Goal: Task Accomplishment & Management: Complete application form

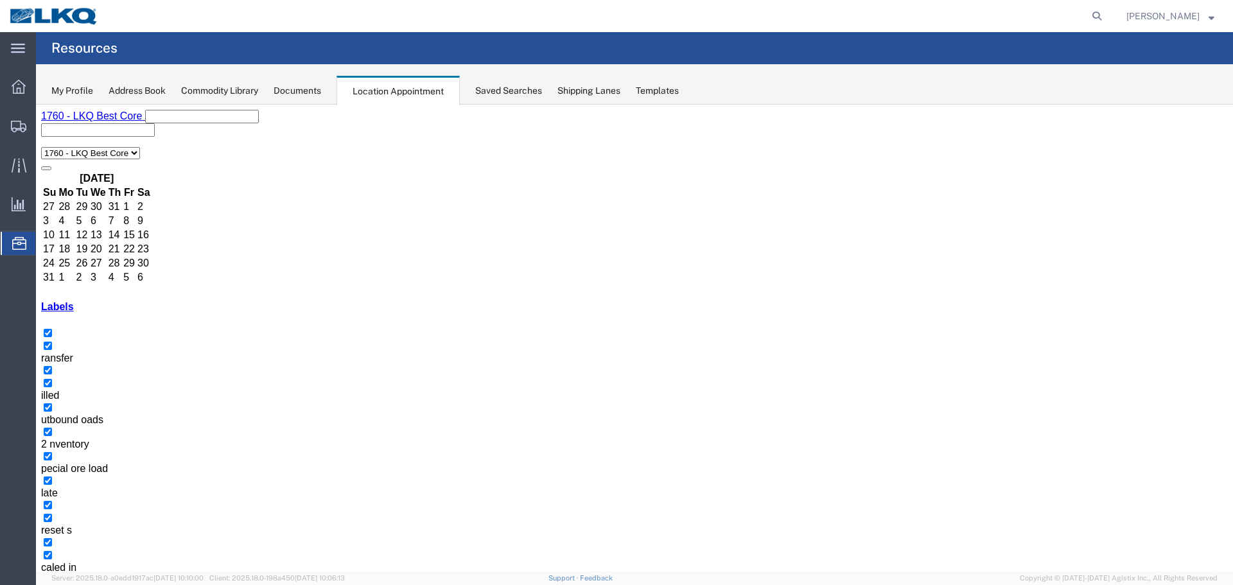
scroll to position [64, 0]
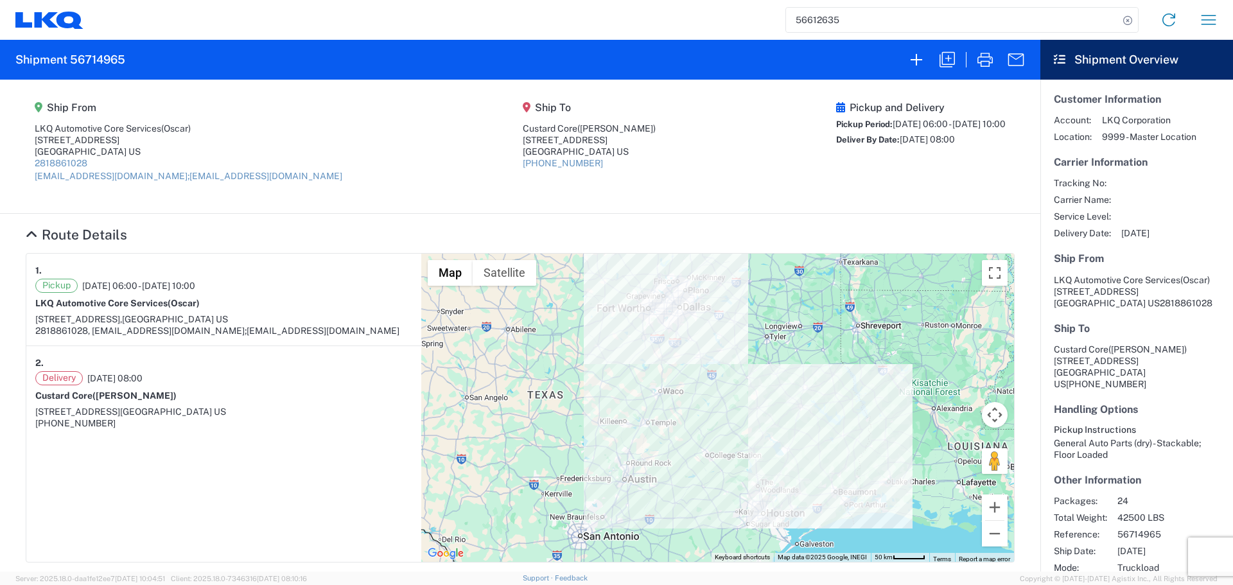
click at [821, 13] on input "56612635" at bounding box center [952, 20] width 333 height 24
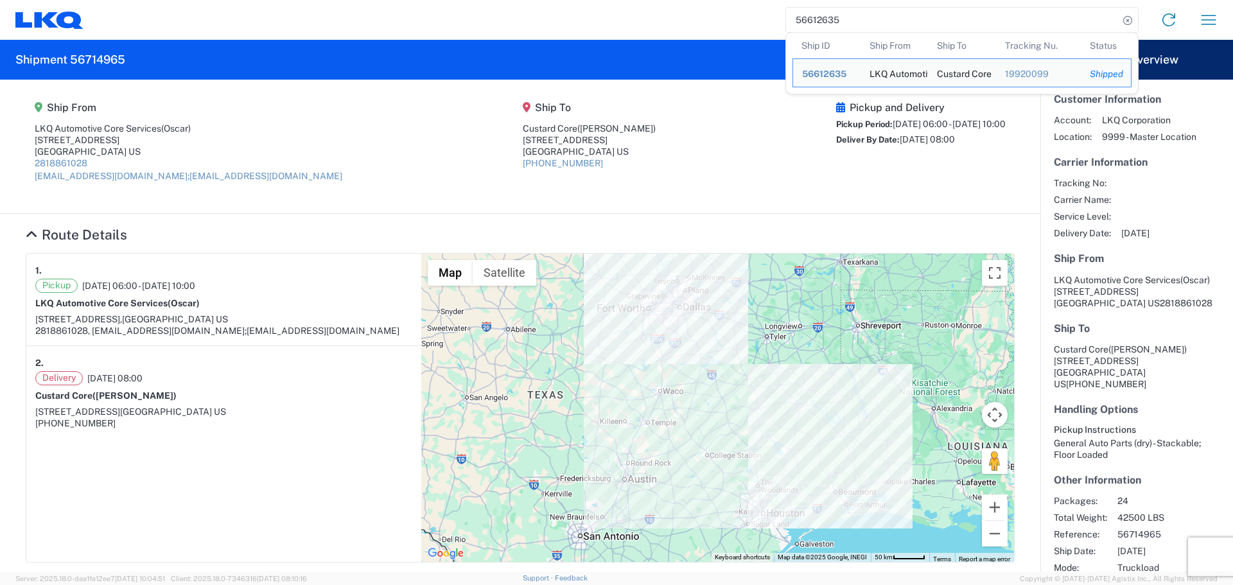
click at [821, 13] on input "56612635" at bounding box center [952, 20] width 333 height 24
paste input "85498"
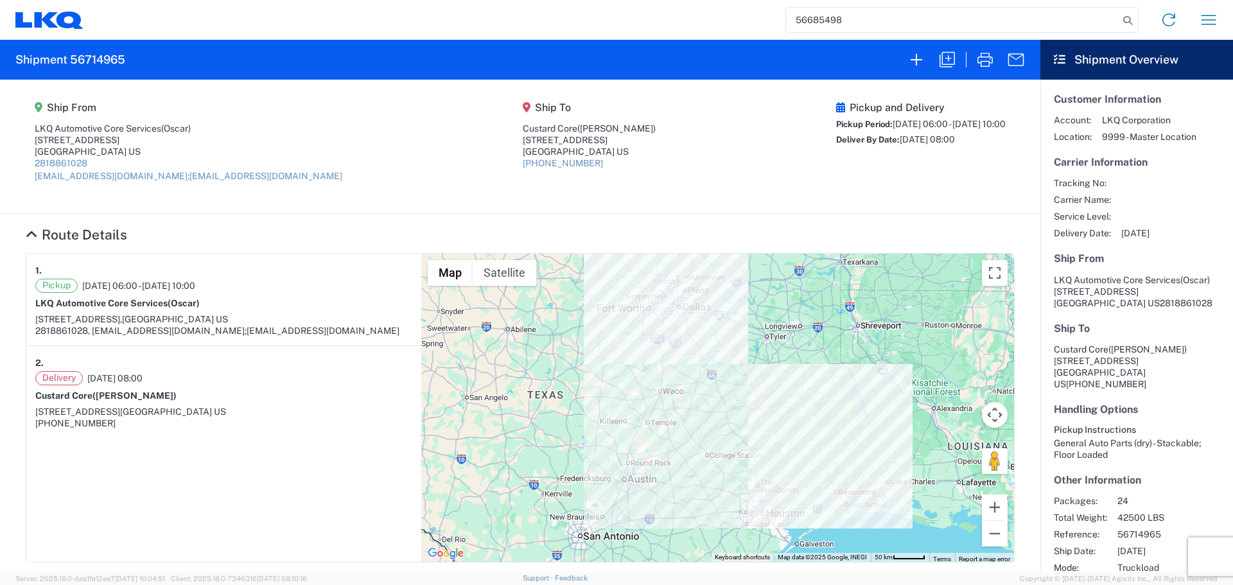
type input "56685498"
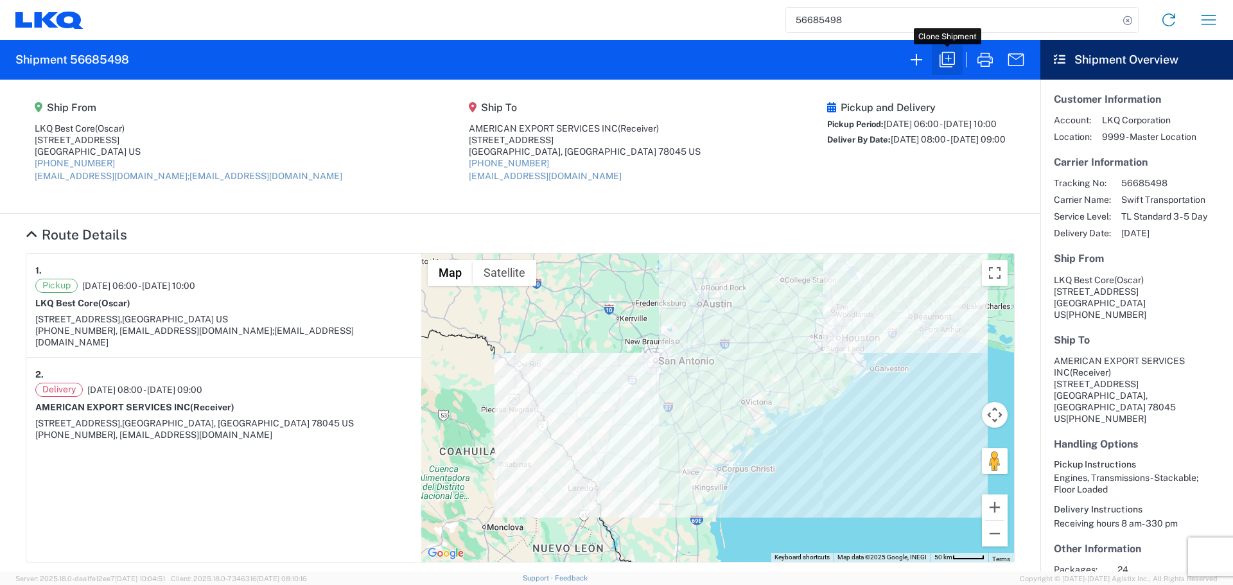
click at [949, 55] on icon "button" at bounding box center [947, 59] width 21 height 21
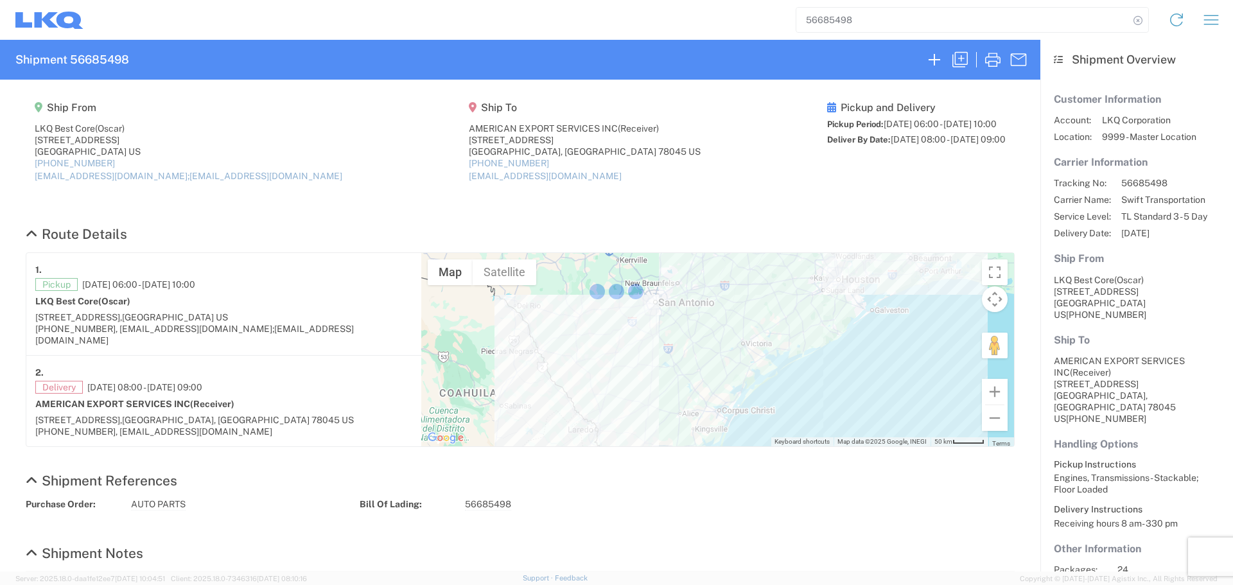
select select "FULL"
select select "US"
select select "LBS"
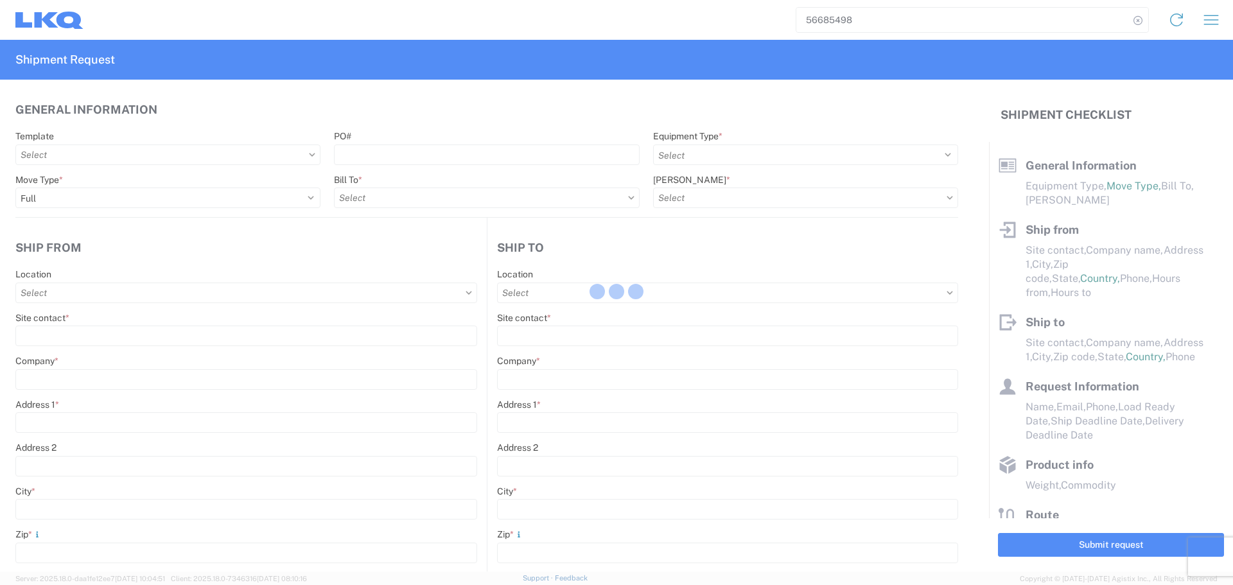
select select "STDV"
type input "Oscar"
type input "LKQ Best Core"
type input "[STREET_ADDRESS]"
type input "[GEOGRAPHIC_DATA]"
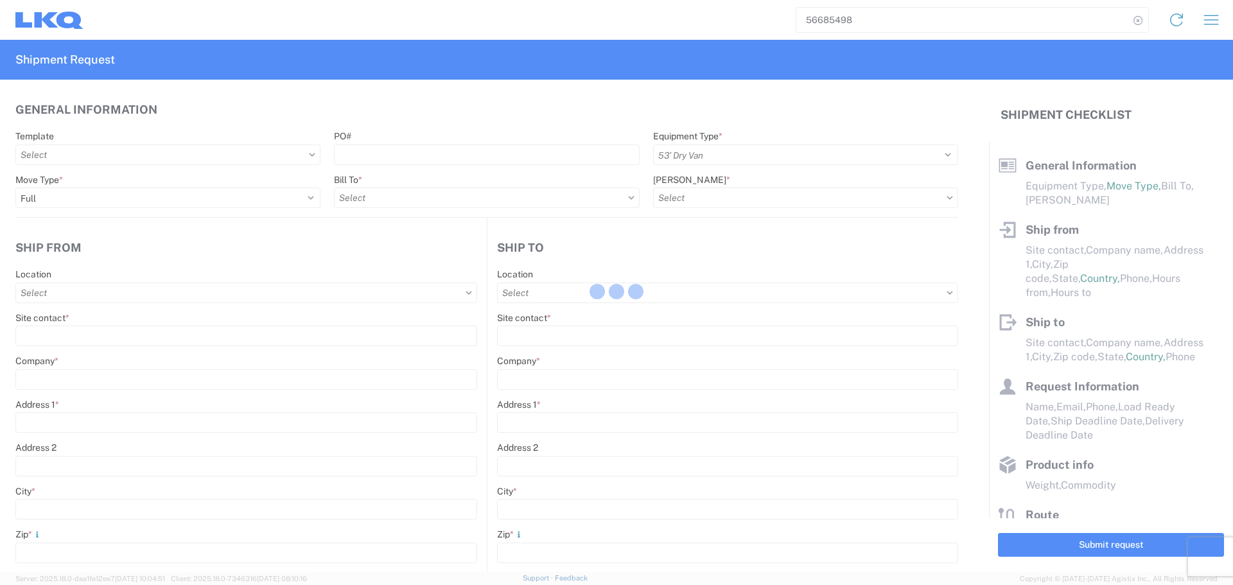
type input "77038"
type input "[EMAIL_ADDRESS][DOMAIN_NAME];[EMAIL_ADDRESS][DOMAIN_NAME]"
type input "Receiver"
type input "AMERICAN EXPORT SERVICES INC"
type input "[STREET_ADDRESS]"
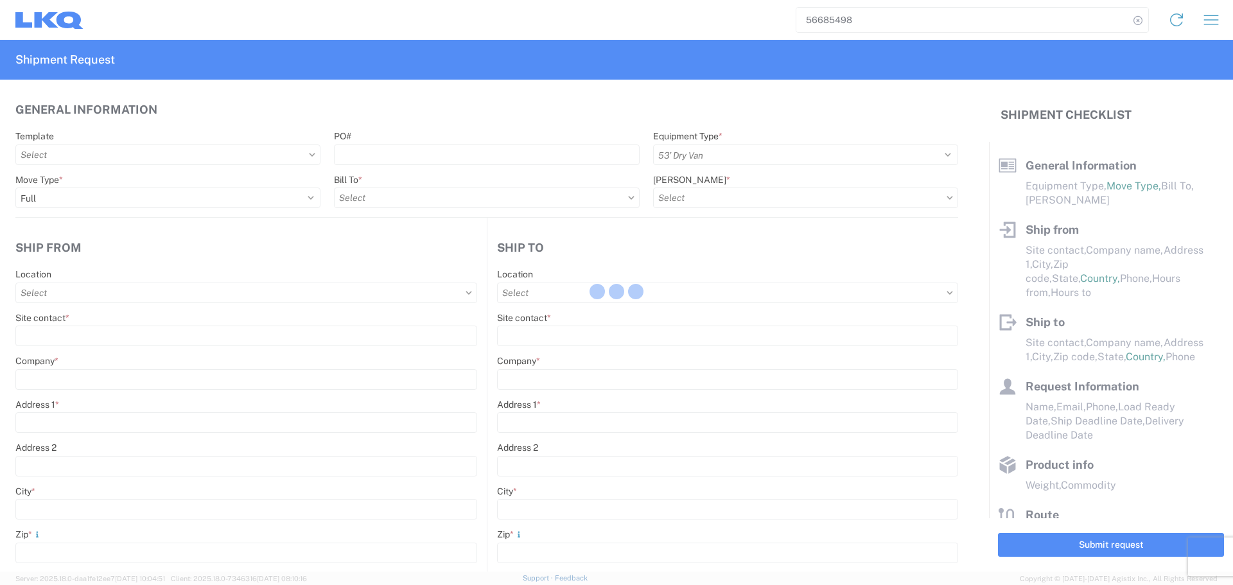
type input "Laredo"
type input "78045"
type input "[EMAIL_ADDRESS][DOMAIN_NAME]"
type input "Oscar"
type input "[EMAIL_ADDRESS][DOMAIN_NAME]"
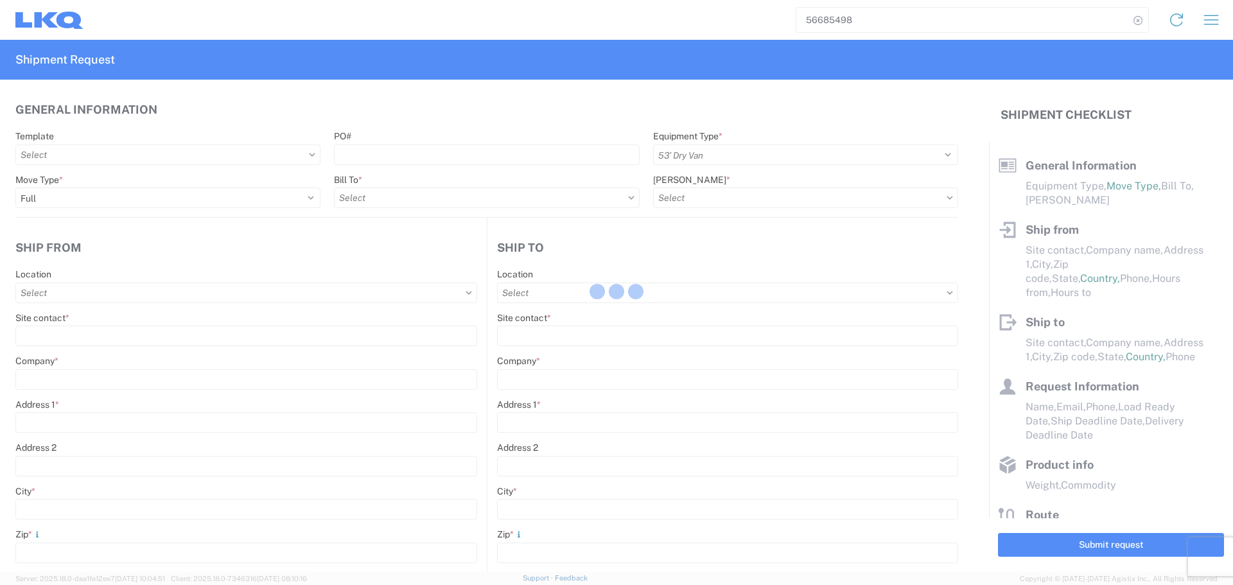
type input "[PHONE_NUMBER]"
type input "[DATE]"
type textarea "Receiving hours 8 am- 330 pm"
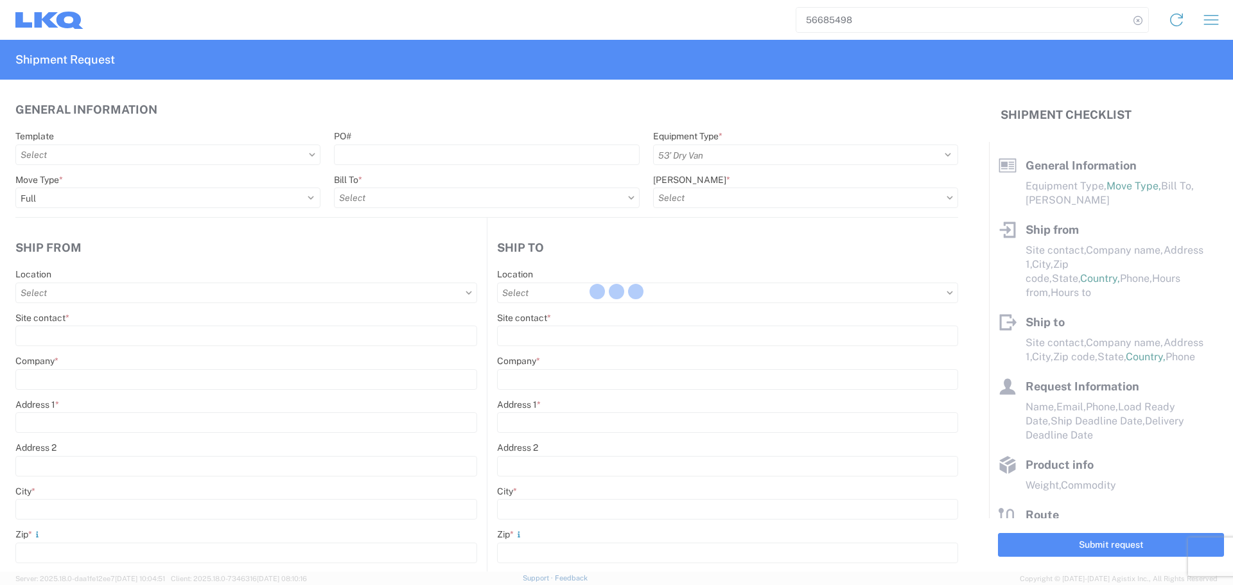
type input "42000"
type input "Engines, Transmissions"
type input "24"
type input "0"
type input "480"
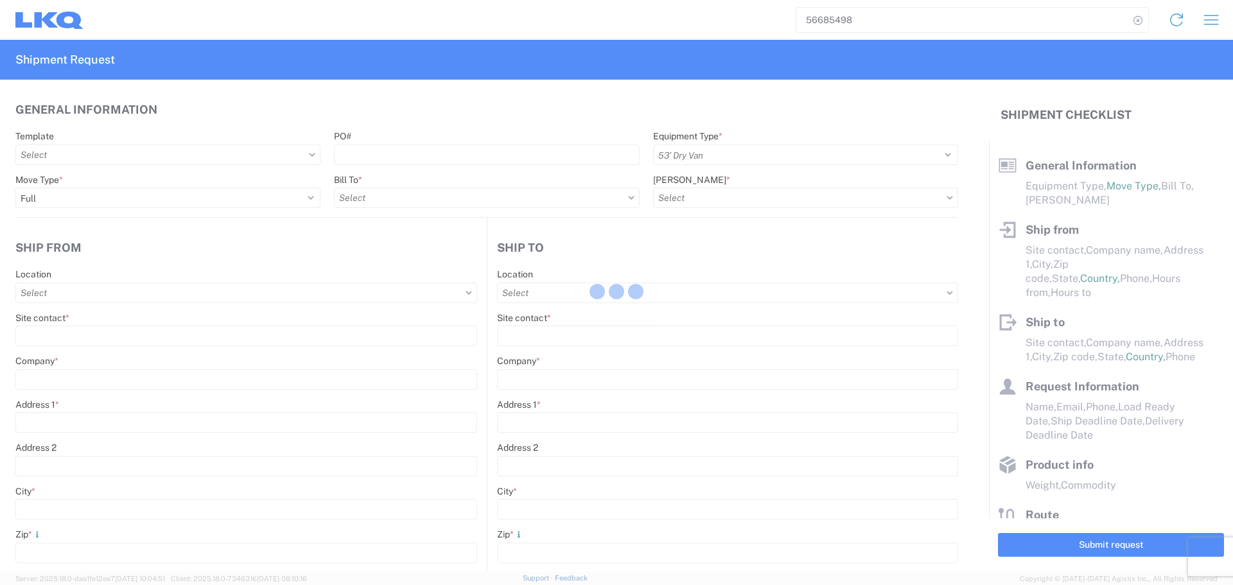
type input "480"
type input "432"
select select "IN"
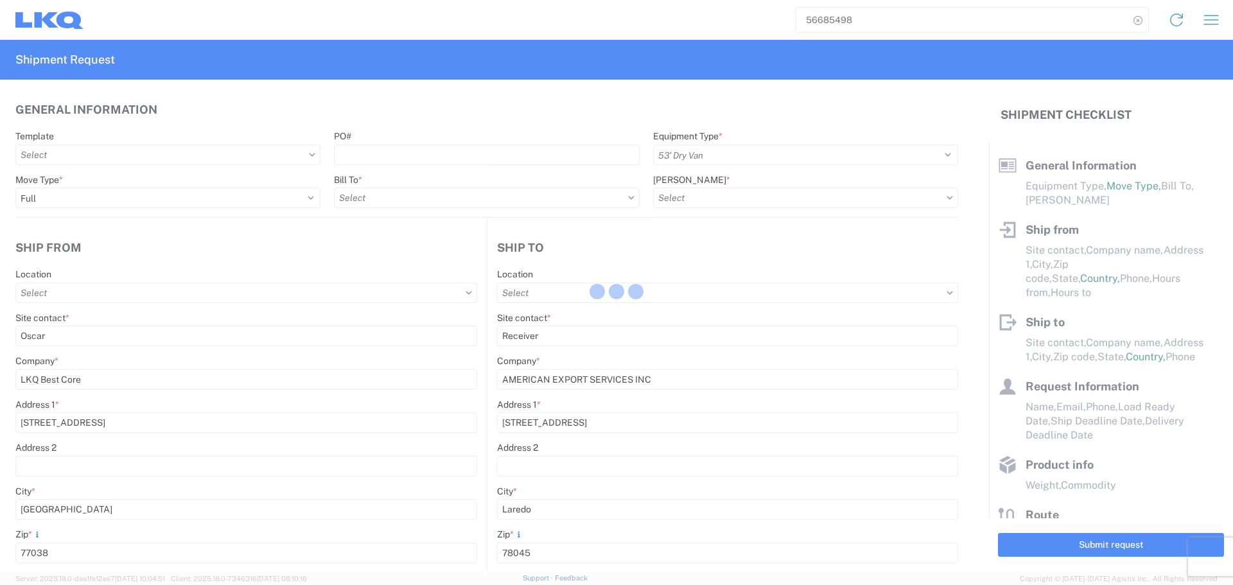
select select "[GEOGRAPHIC_DATA]"
select select "US"
type input "1760 - LKQ Best Core"
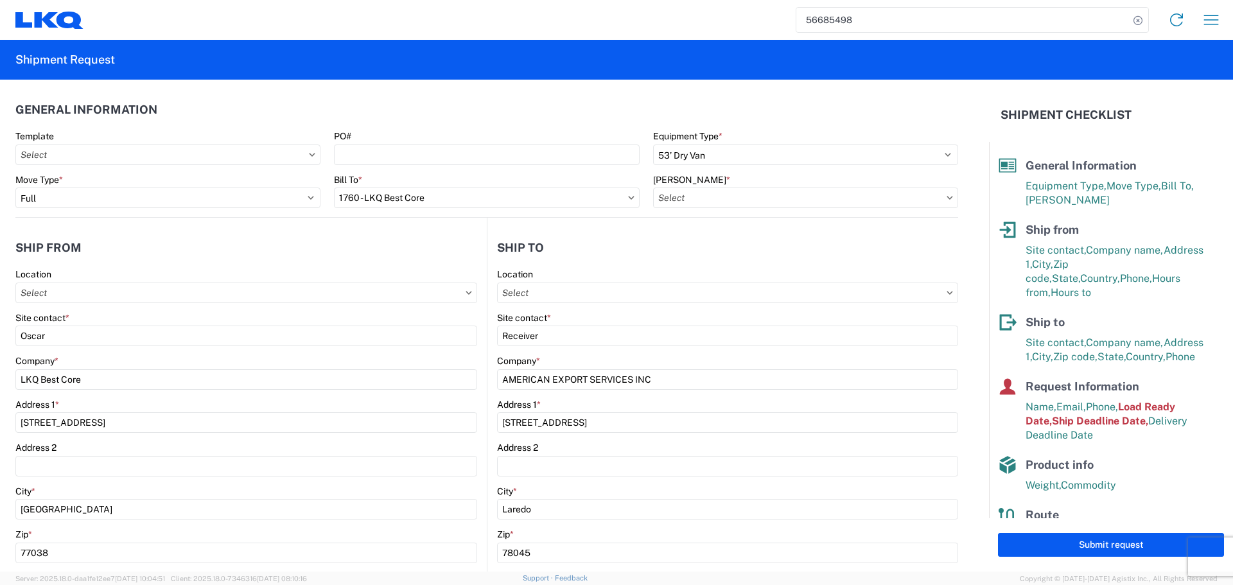
type input "1760-6300-66000-0000 - 1760 Freight Out"
type input "1760 - LKQ Best Core"
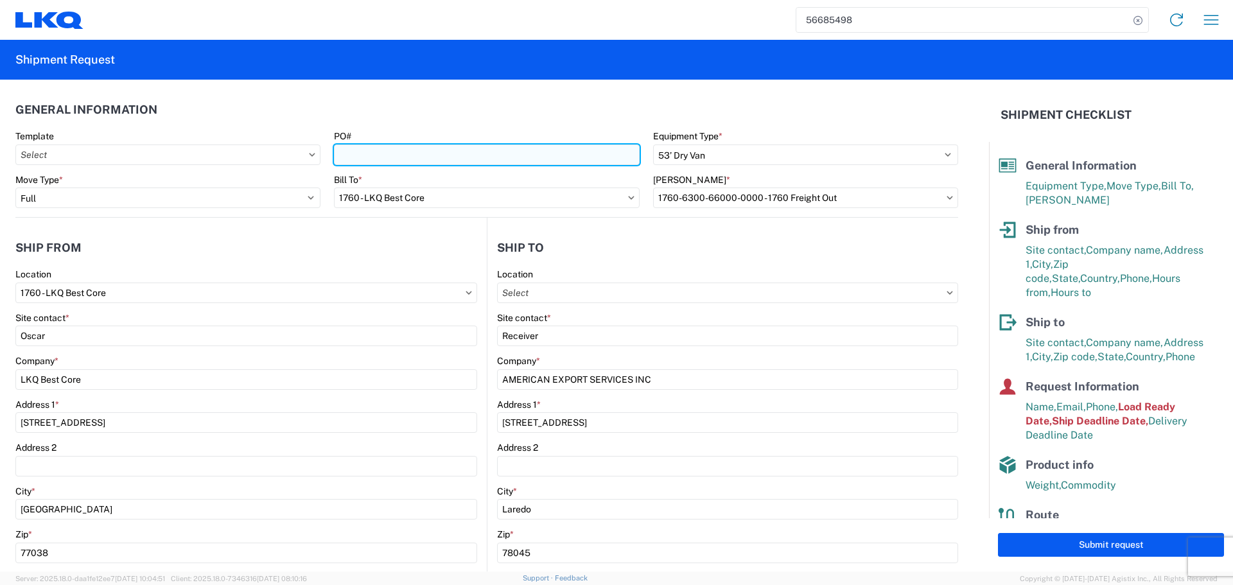
click at [418, 164] on input "PO#" at bounding box center [486, 155] width 305 height 21
type input "AUTO PARTS"
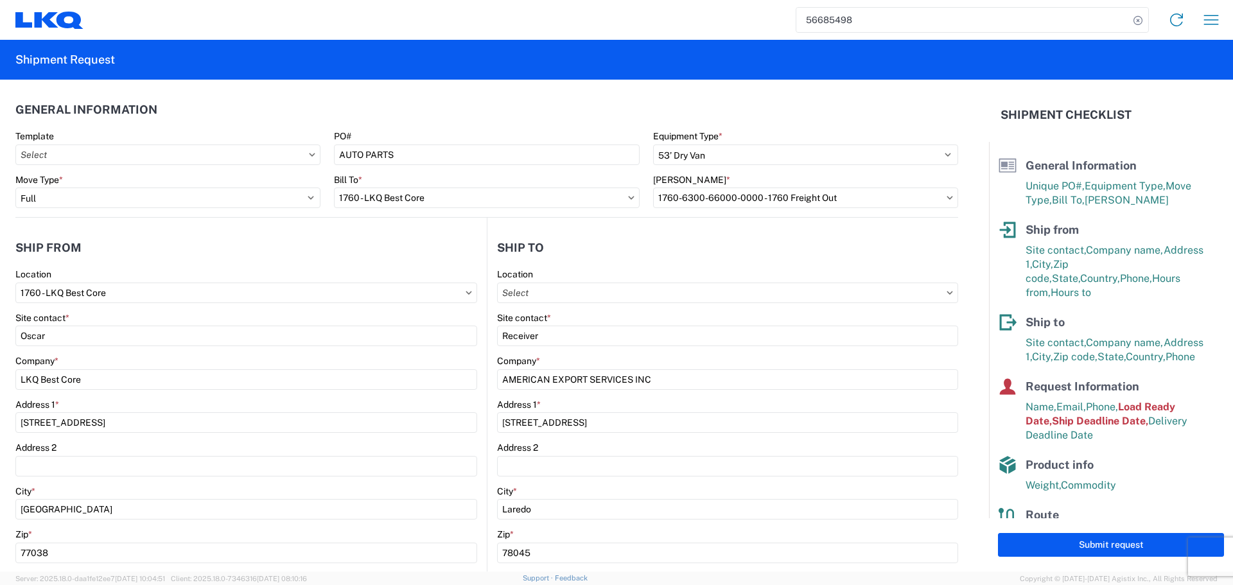
click at [397, 125] on agx-form-section "General Information Template PO# AUTO PARTS Equipment Type * Select 53’ Dry Van…" at bounding box center [486, 156] width 943 height 122
click at [244, 109] on header "General Information" at bounding box center [486, 109] width 943 height 29
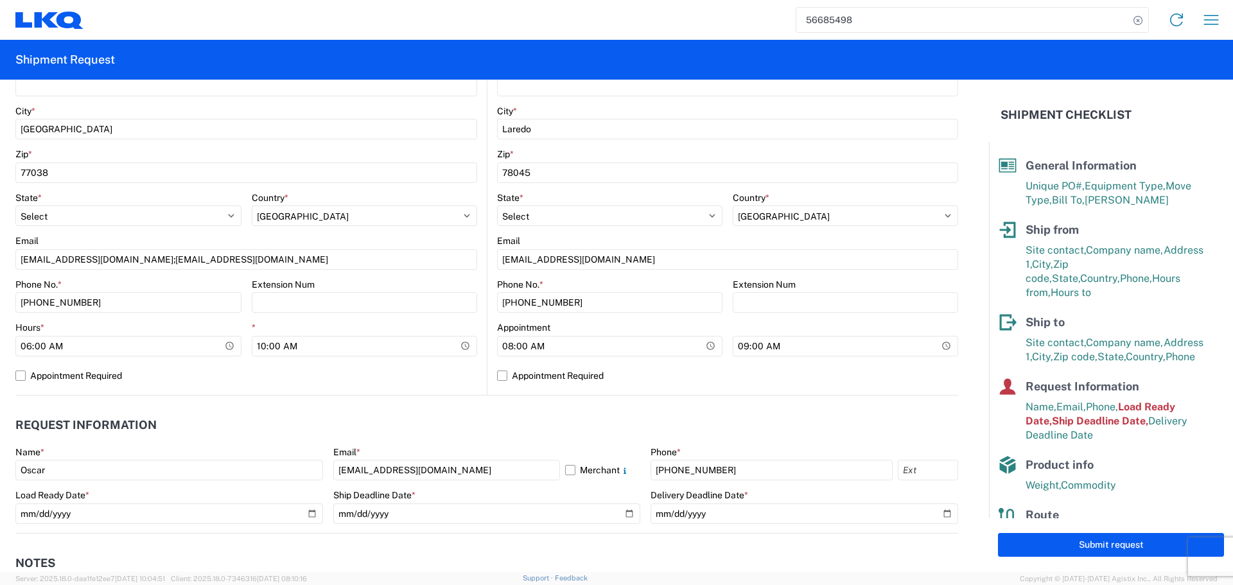
scroll to position [385, 0]
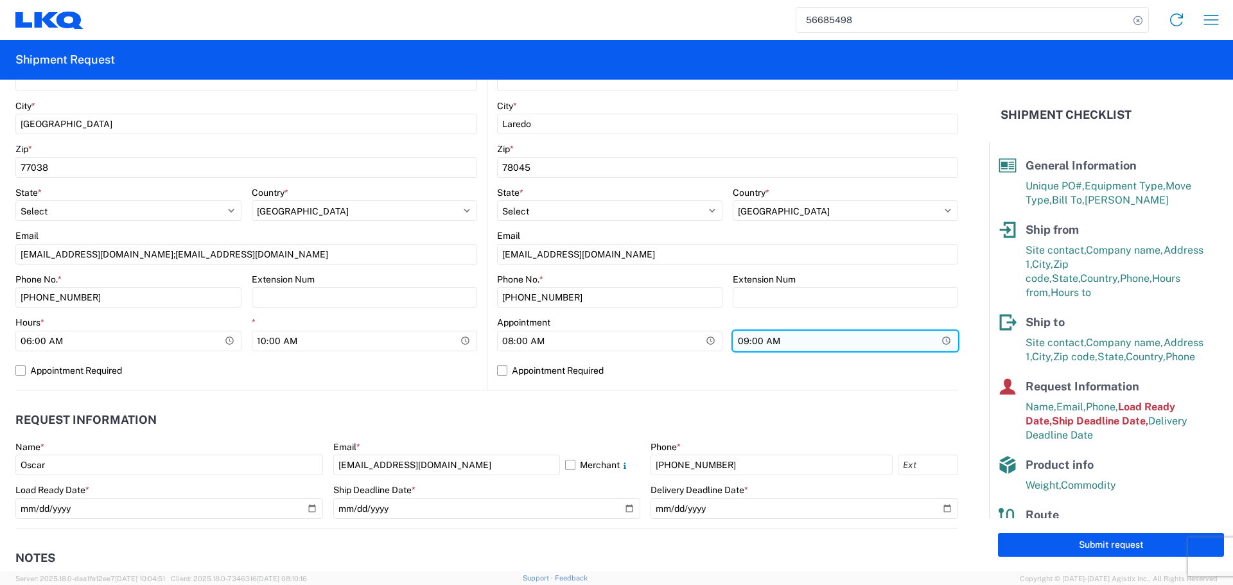
click at [937, 340] on input "09:00:00" at bounding box center [845, 341] width 225 height 21
type input "13:00"
click at [425, 395] on agx-request-info "Request Information Name * [PERSON_NAME] * [EMAIL_ADDRESS][DOMAIN_NAME] Merchan…" at bounding box center [486, 460] width 943 height 138
click at [429, 389] on div "1760 Location 1760 - LKQ Best Core Site contact * Oscar Company * LKQ Best Core…" at bounding box center [246, 136] width 462 height 507
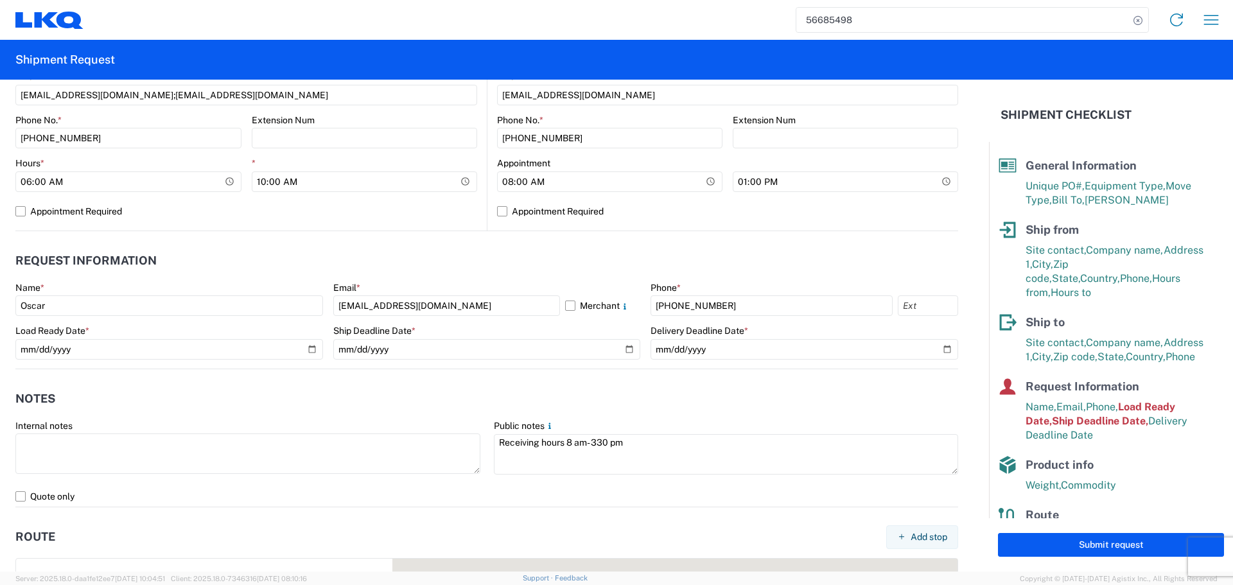
scroll to position [578, 0]
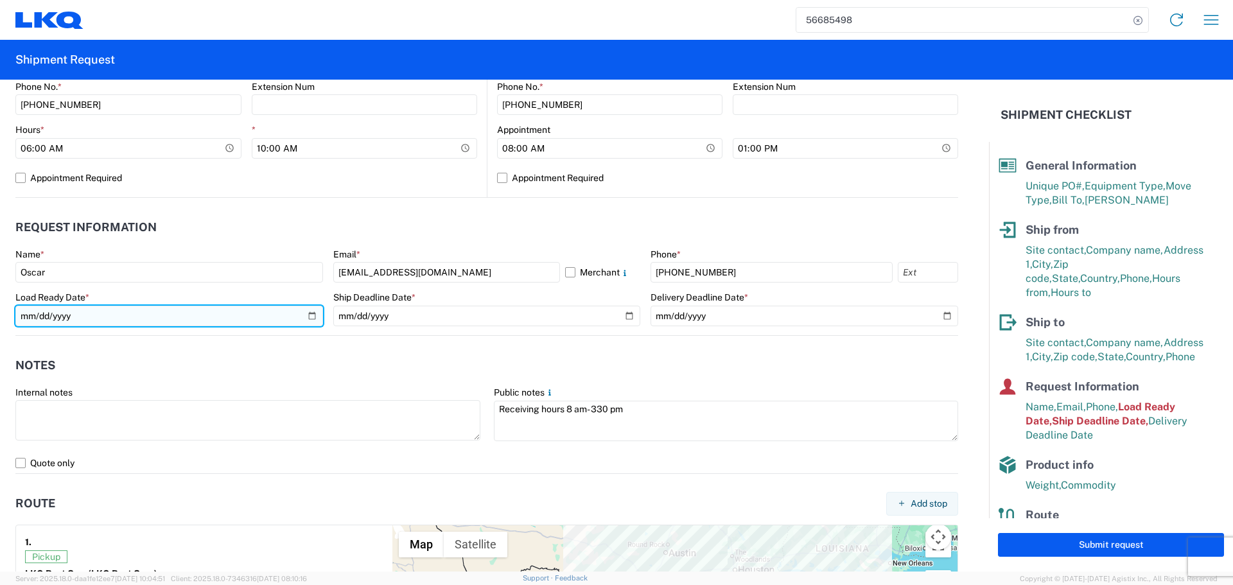
click at [307, 316] on input "[DATE]" at bounding box center [169, 316] width 308 height 21
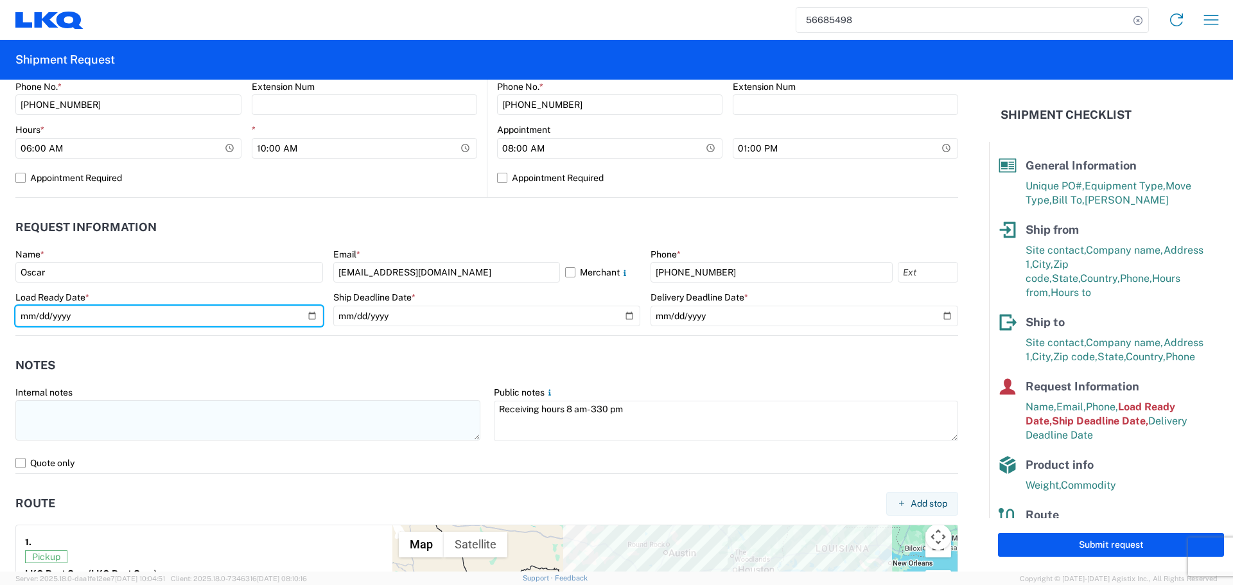
type input "[DATE]"
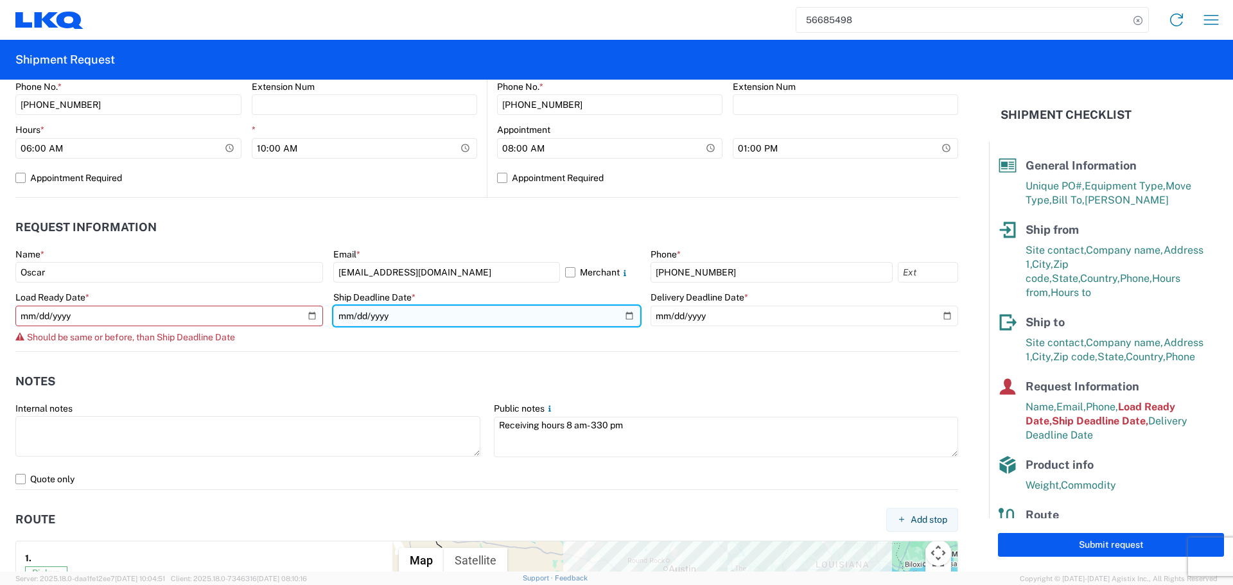
click at [621, 319] on input "[DATE]" at bounding box center [487, 316] width 308 height 21
type input "[DATE]"
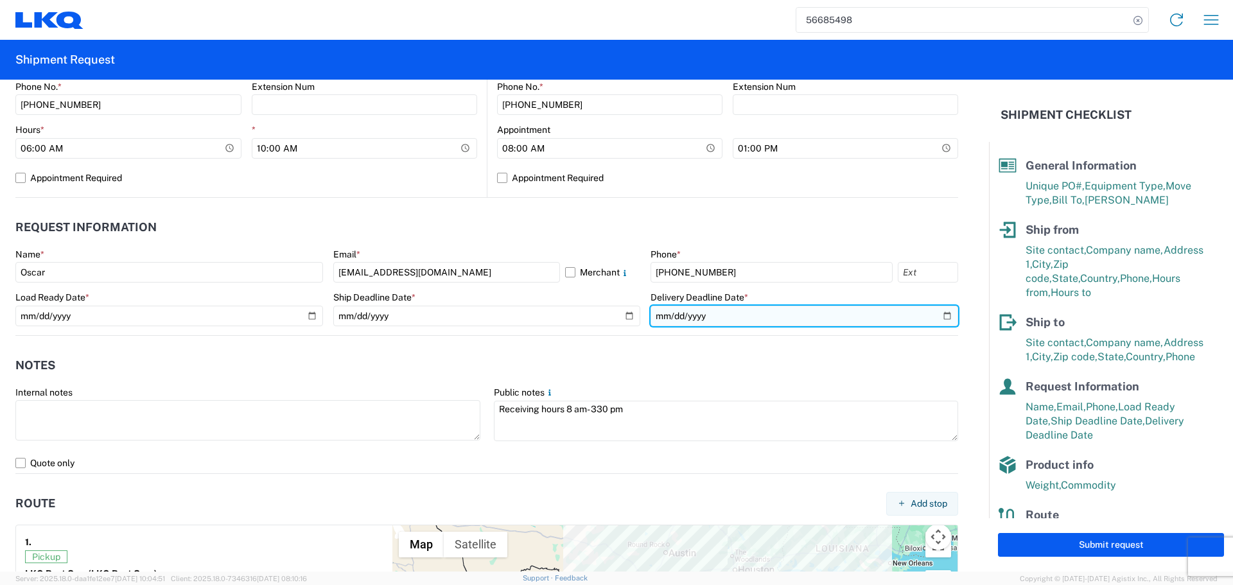
click at [933, 313] on input "[DATE]" at bounding box center [805, 316] width 308 height 21
type input "[DATE]"
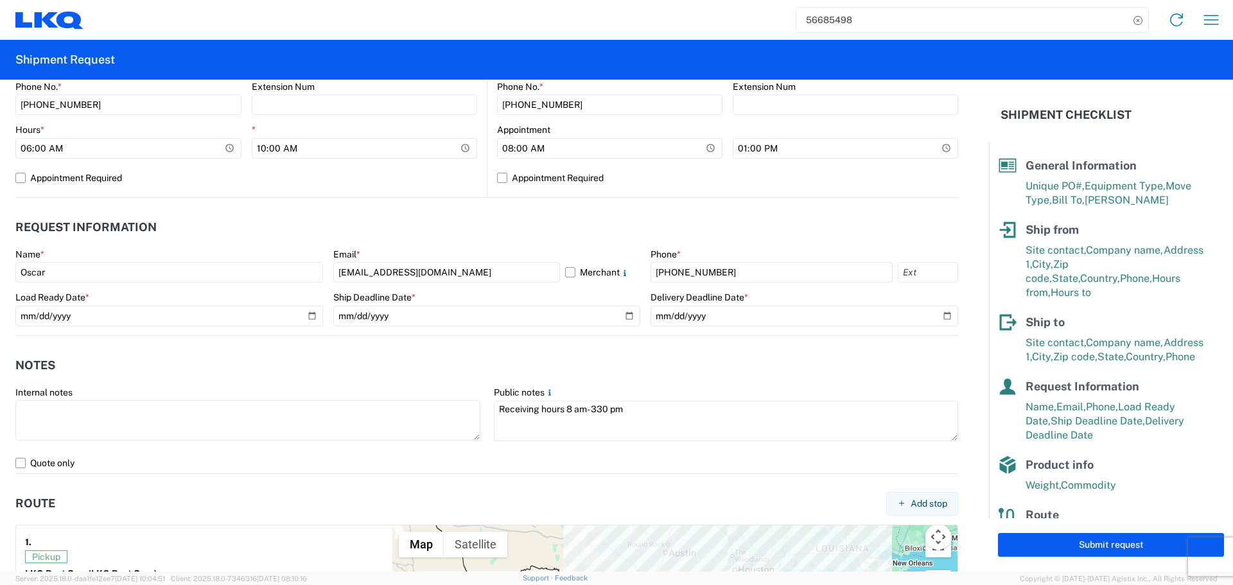
click at [574, 356] on header "Notes" at bounding box center [486, 365] width 943 height 29
click at [623, 372] on header "Notes" at bounding box center [486, 365] width 943 height 29
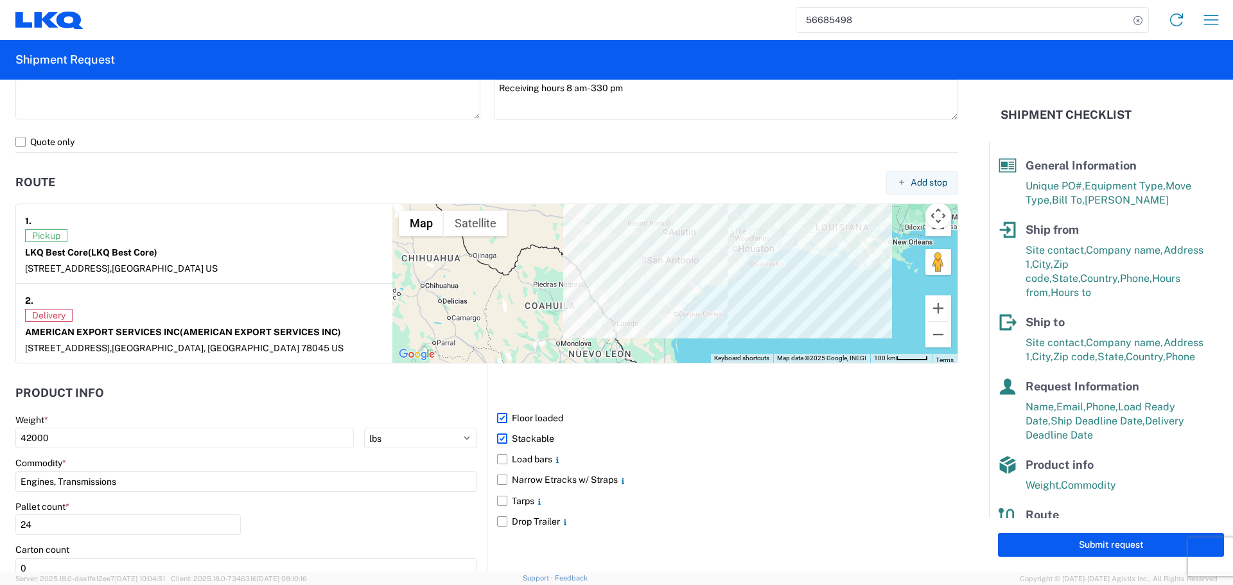
scroll to position [1028, 0]
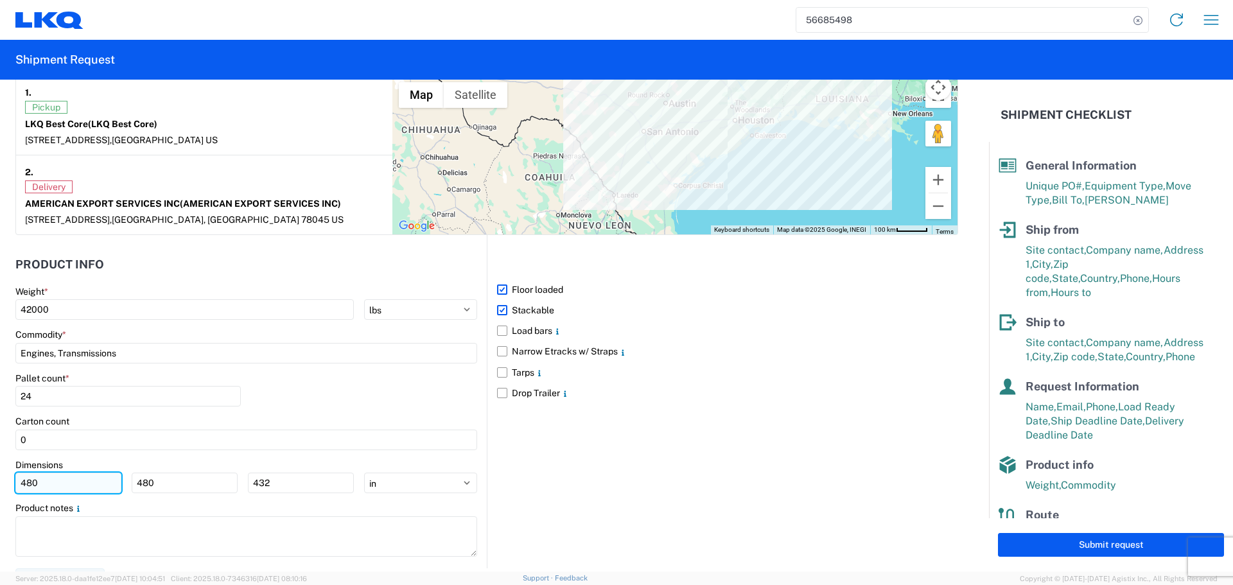
click at [57, 473] on input "480" at bounding box center [68, 483] width 106 height 21
type input "4"
type input "40"
click at [193, 483] on input "480" at bounding box center [185, 483] width 106 height 21
type input "4"
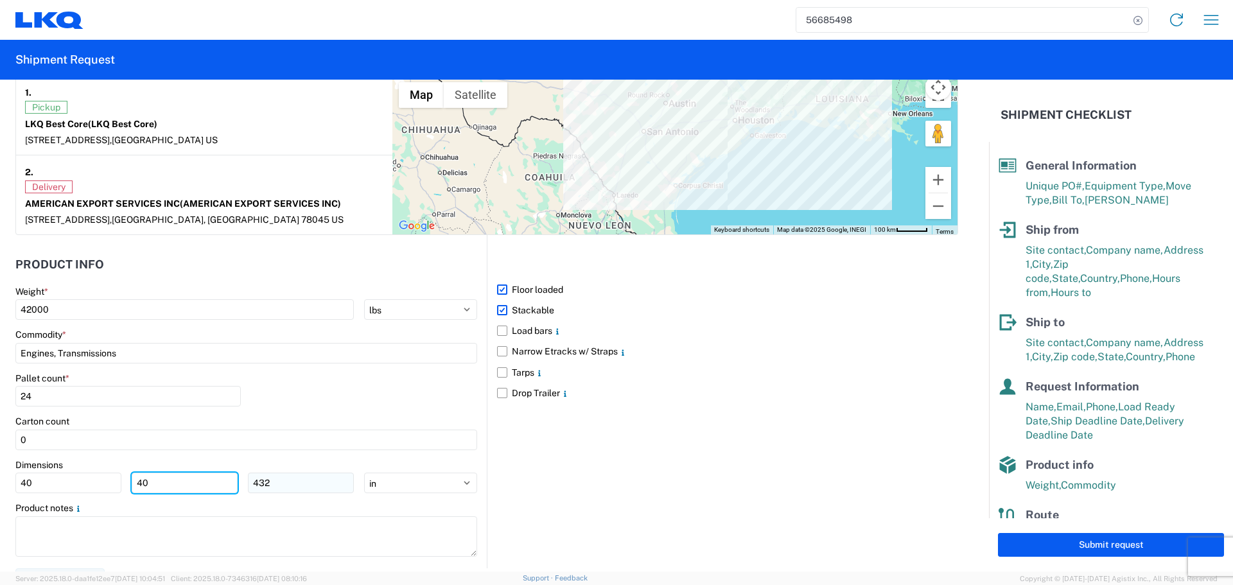
type input "40"
click at [286, 484] on input "432" at bounding box center [301, 483] width 106 height 21
type input "4"
type input "36"
click at [323, 398] on div "Pallet count * 24" at bounding box center [246, 395] width 462 height 44
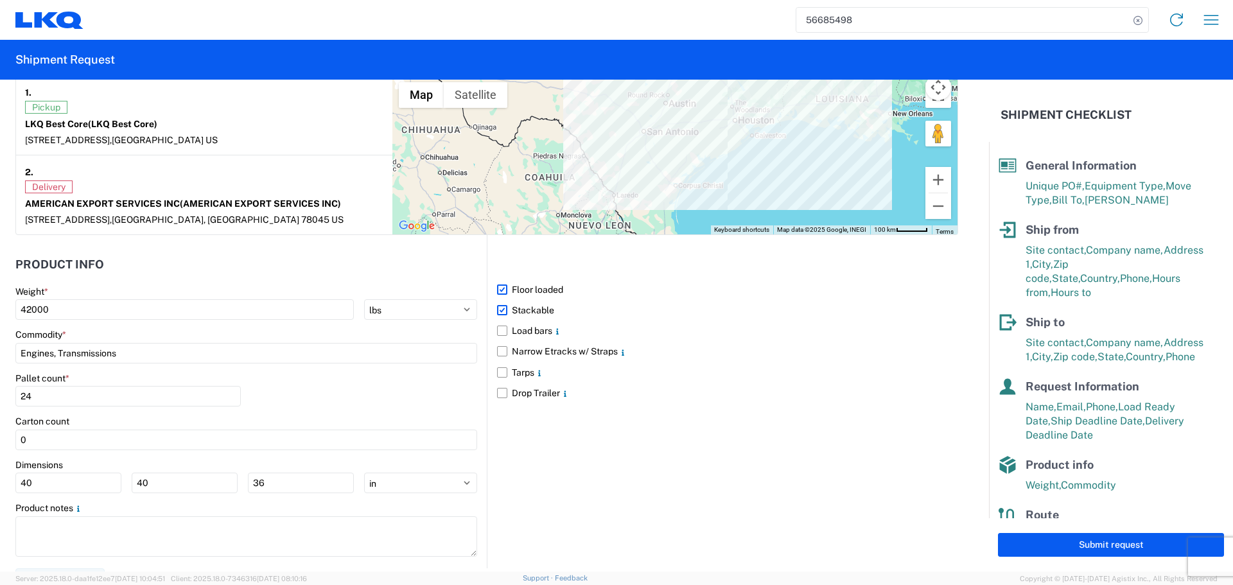
click at [407, 397] on div "Pallet count * 24" at bounding box center [246, 395] width 462 height 44
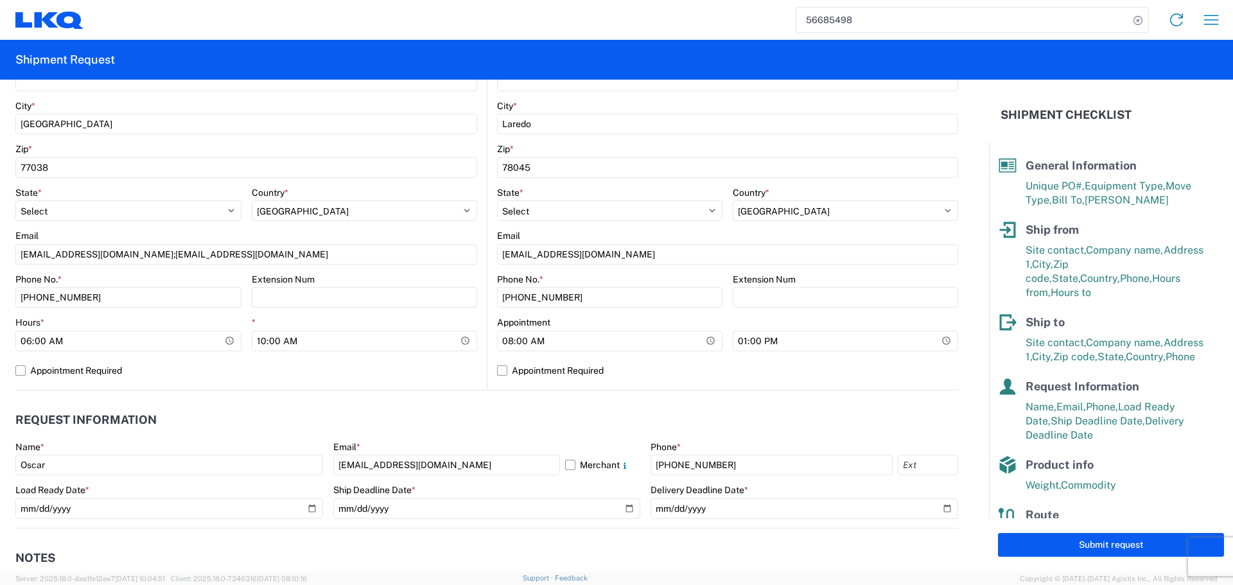
scroll to position [64, 0]
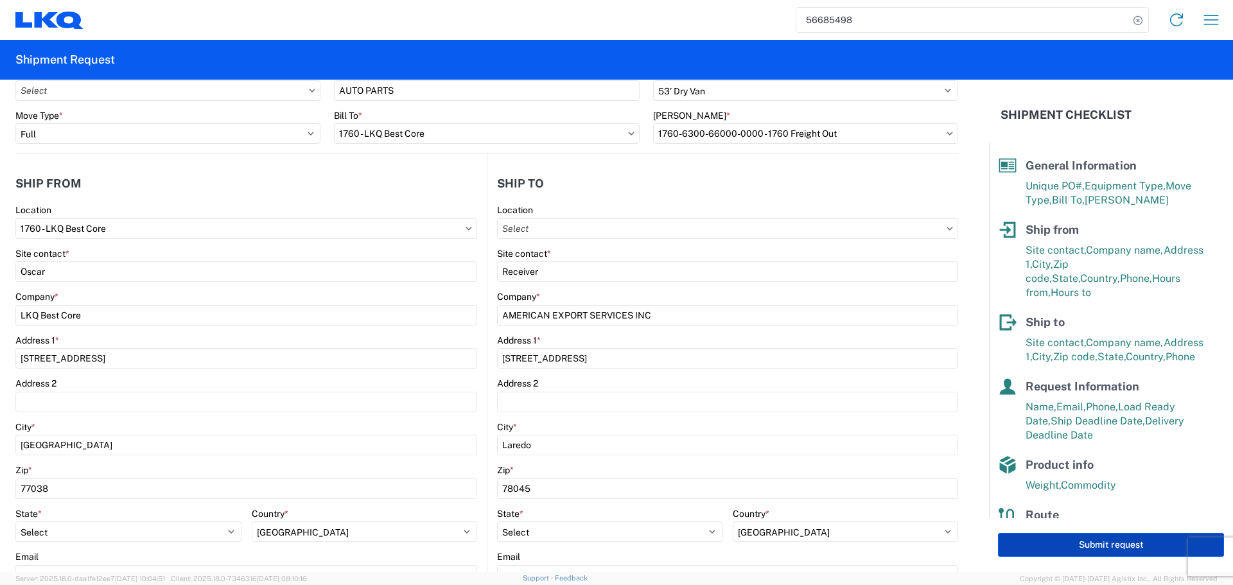
click at [1103, 544] on button "Submit request" at bounding box center [1111, 545] width 226 height 24
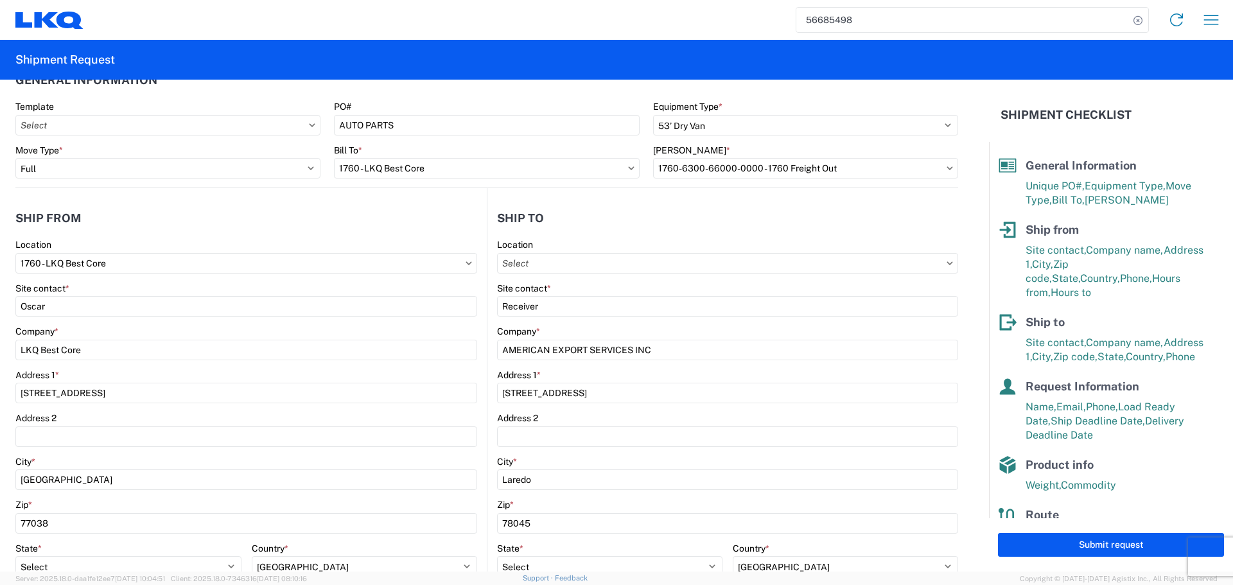
scroll to position [0, 0]
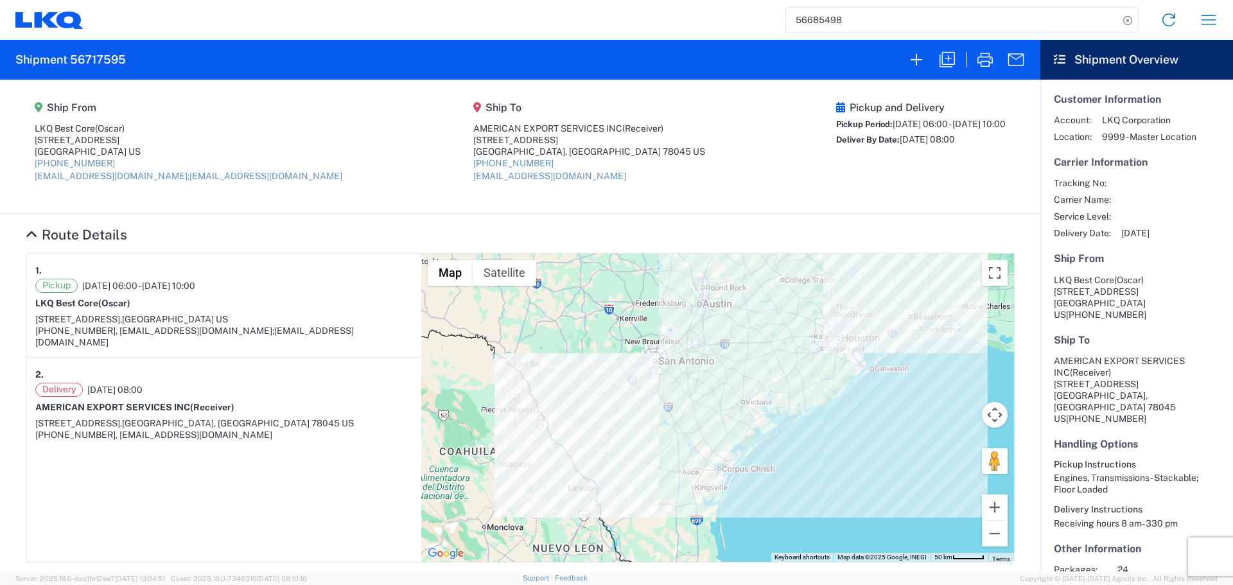
drag, startPoint x: 163, startPoint y: 40, endPoint x: 224, endPoint y: 54, distance: 62.0
click at [200, 50] on agx-form-header "Shipment 56717595" at bounding box center [520, 60] width 1041 height 40
click at [941, 63] on icon "button" at bounding box center [947, 59] width 21 height 21
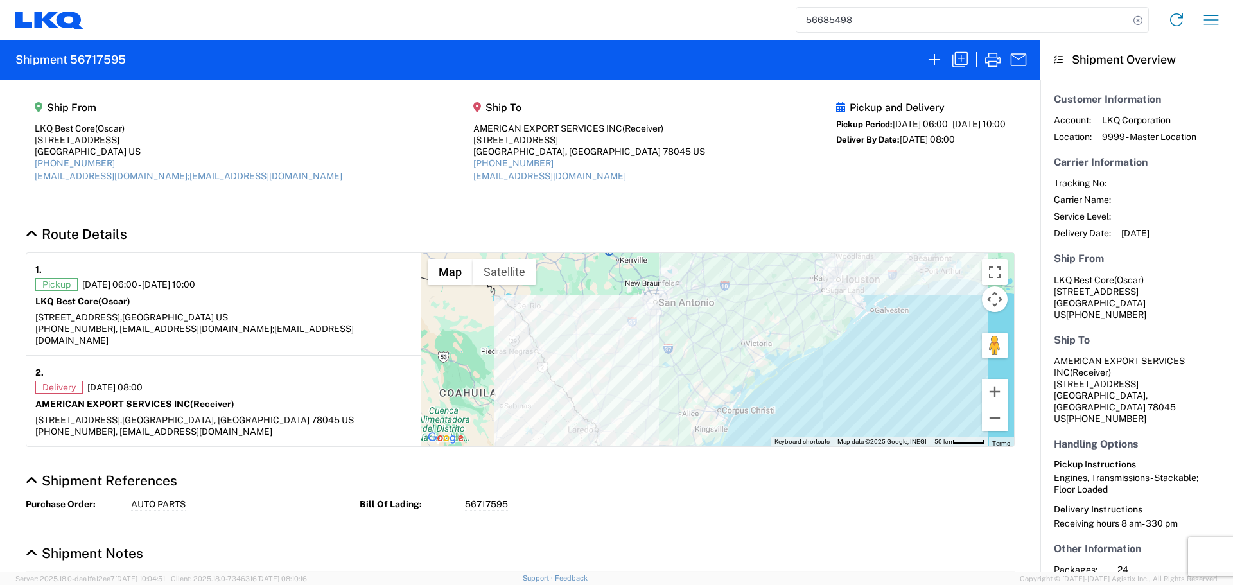
select select "STDV"
select select "FULL"
select select "US"
select select "LBS"
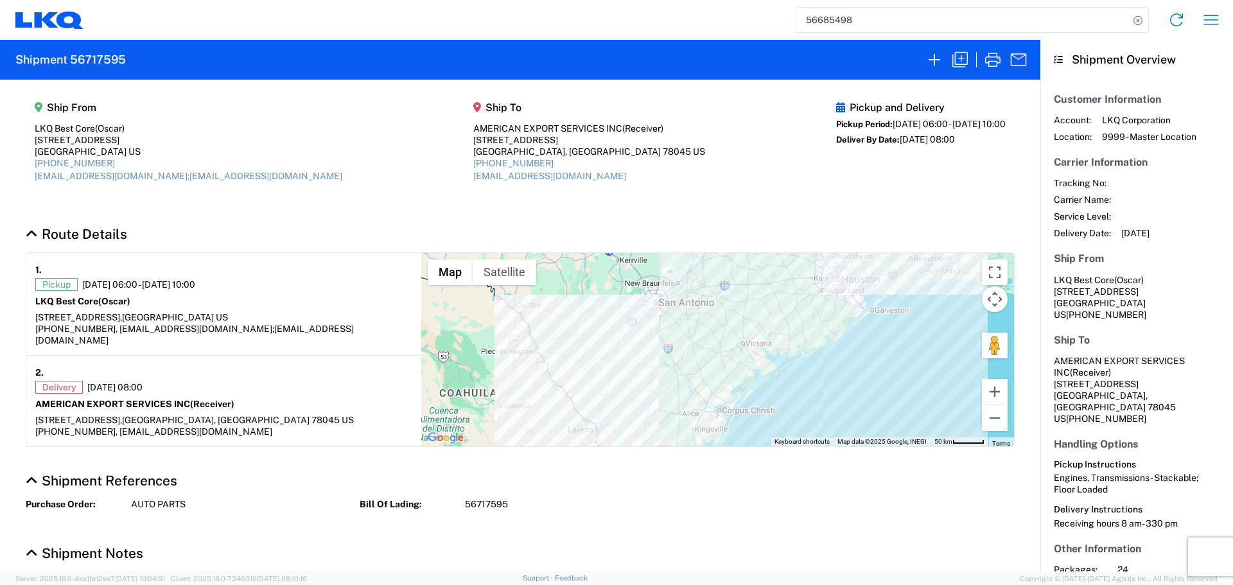
select select "IN"
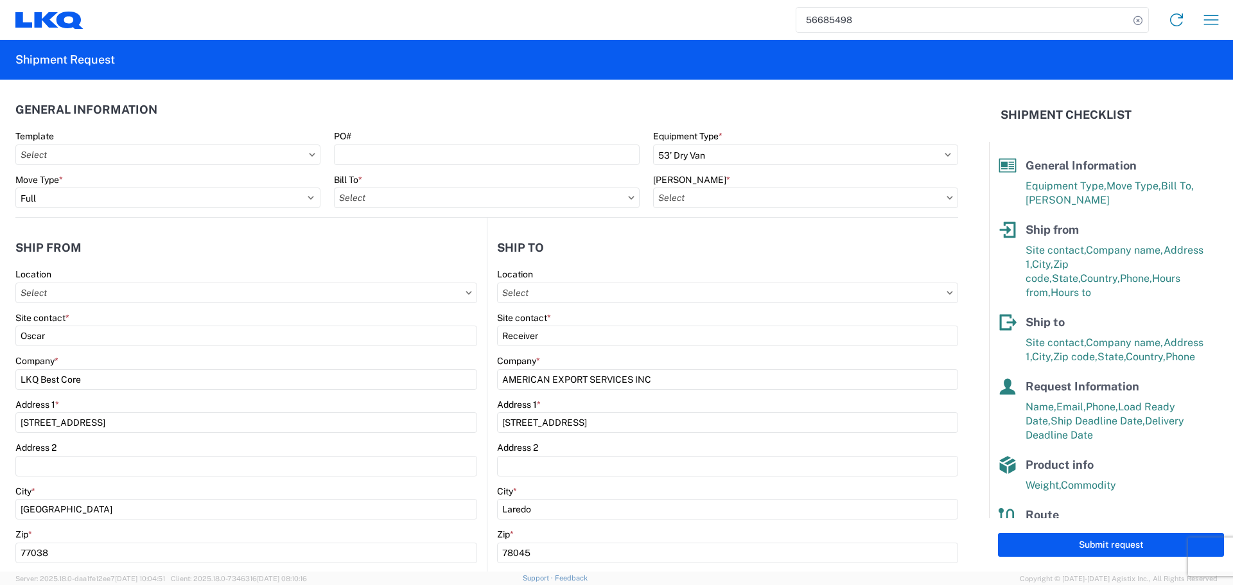
type input "1760 - LKQ Best Core"
type input "1760-6300-66000-0000 - 1760 Freight Out"
type input "1760 - LKQ Best Core"
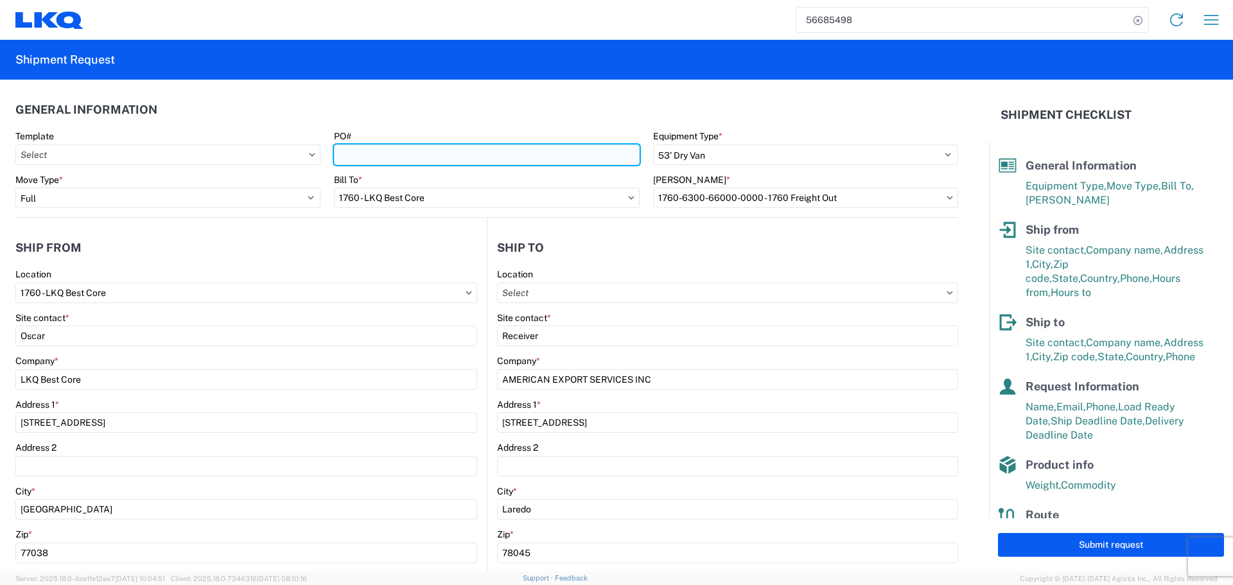
click at [525, 148] on input "PO#" at bounding box center [486, 155] width 305 height 21
type input "AUTO PARTS"
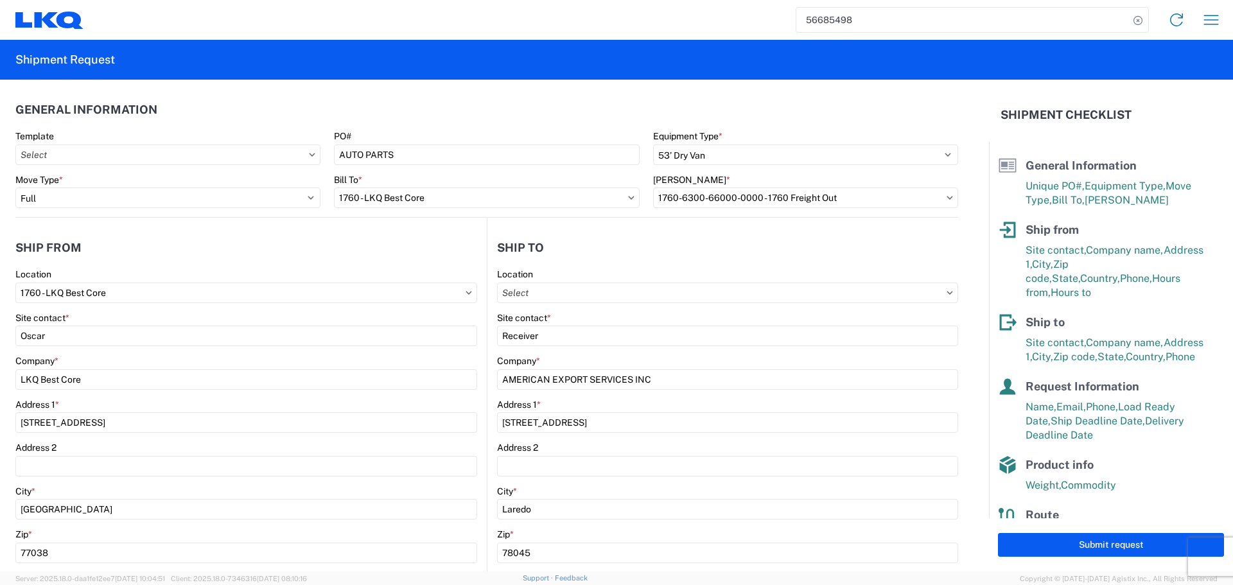
click at [427, 96] on header "General Information" at bounding box center [486, 109] width 943 height 29
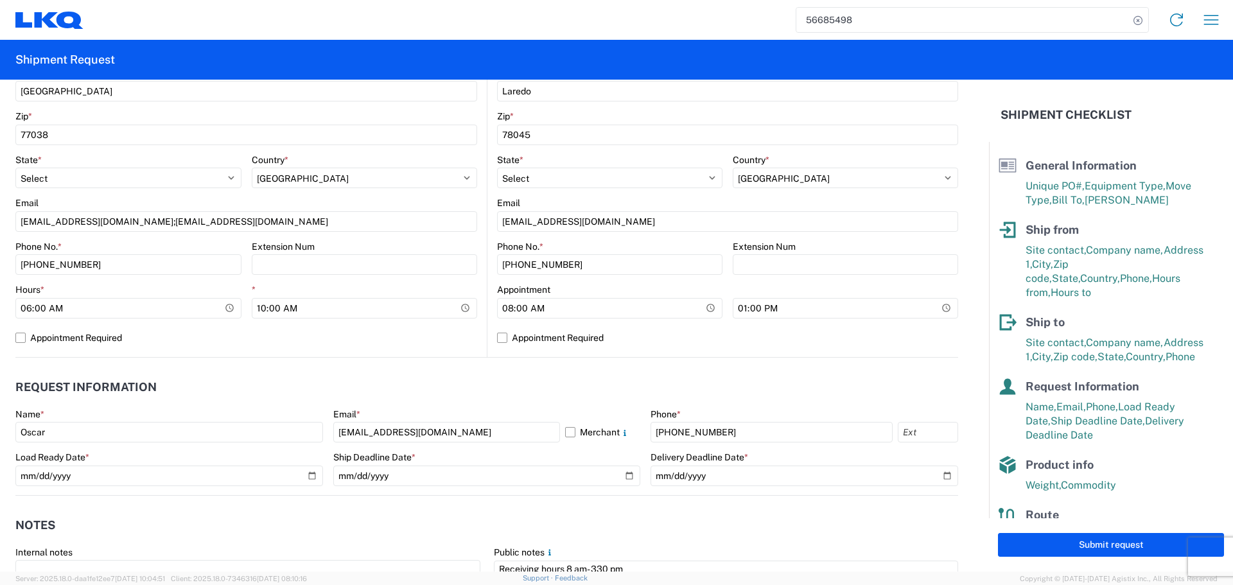
scroll to position [578, 0]
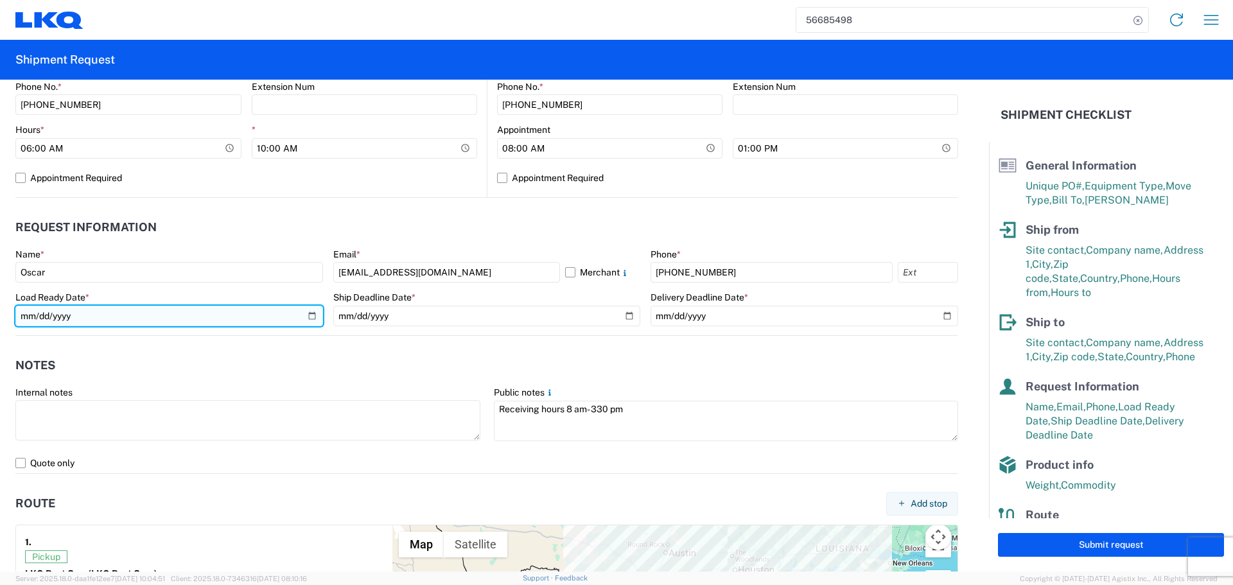
click at [308, 321] on input "[DATE]" at bounding box center [169, 316] width 308 height 21
type input "[DATE]"
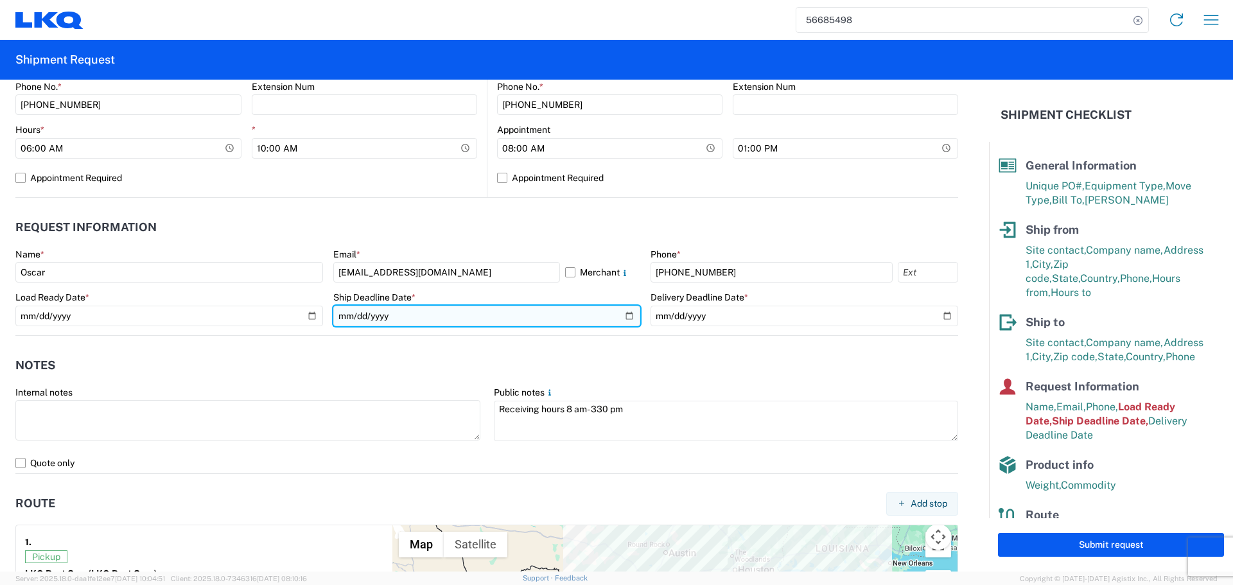
click at [628, 315] on input "[DATE]" at bounding box center [487, 316] width 308 height 21
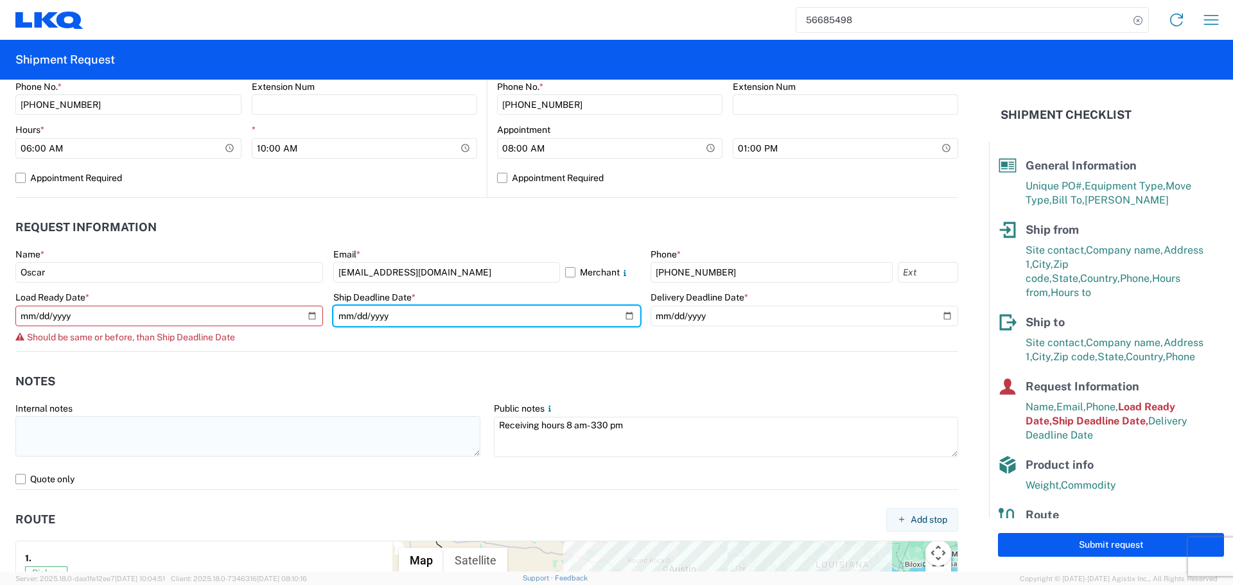
type input "[DATE]"
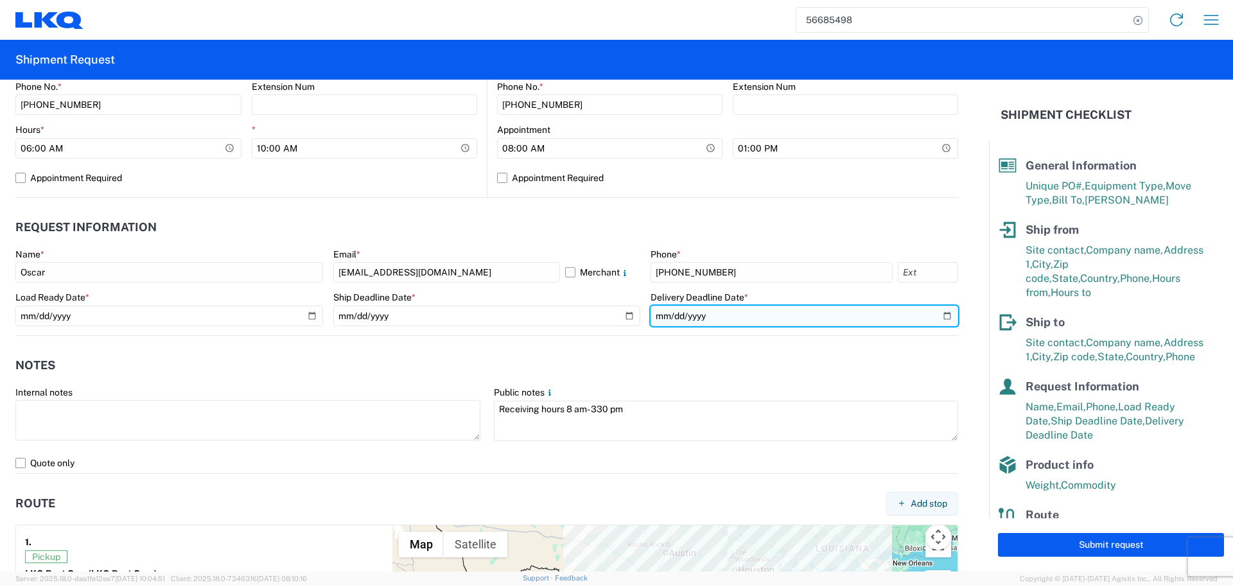
click at [936, 319] on input "[DATE]" at bounding box center [805, 316] width 308 height 21
type input "[DATE]"
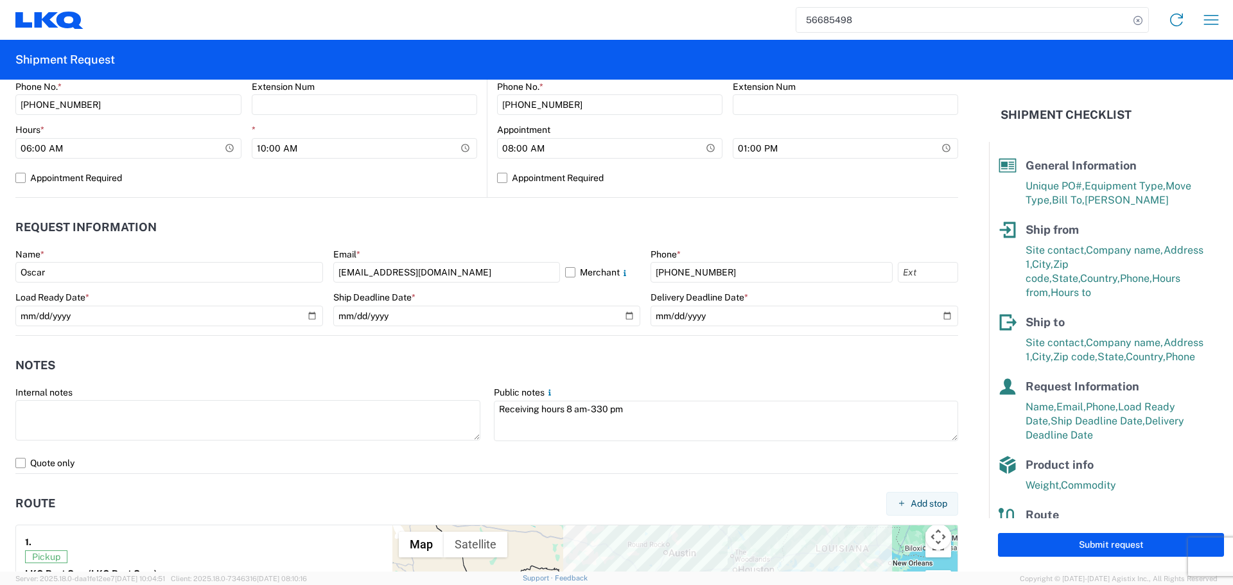
click at [534, 365] on header "Notes" at bounding box center [486, 365] width 943 height 29
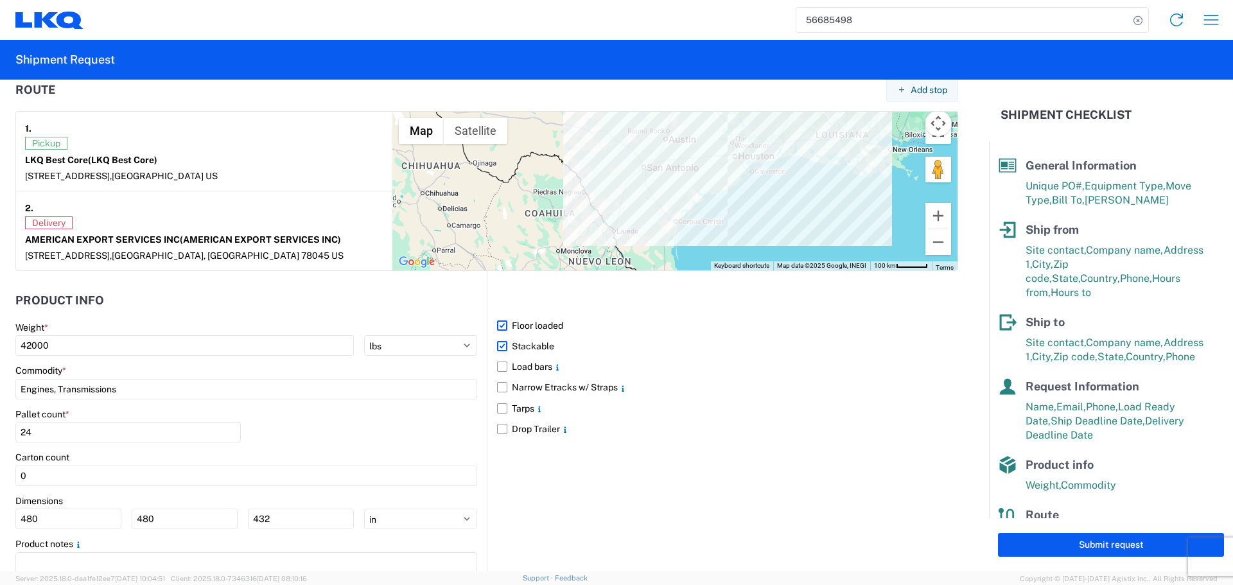
scroll to position [1028, 0]
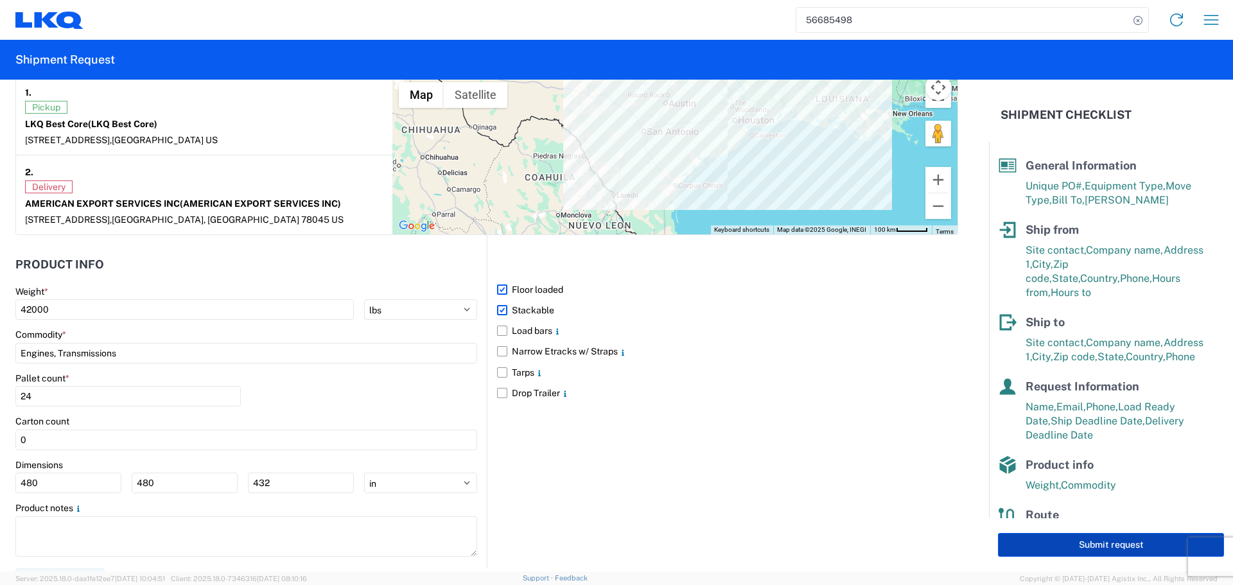
click at [1082, 546] on button "Submit request" at bounding box center [1111, 545] width 226 height 24
